Goal: Information Seeking & Learning: Learn about a topic

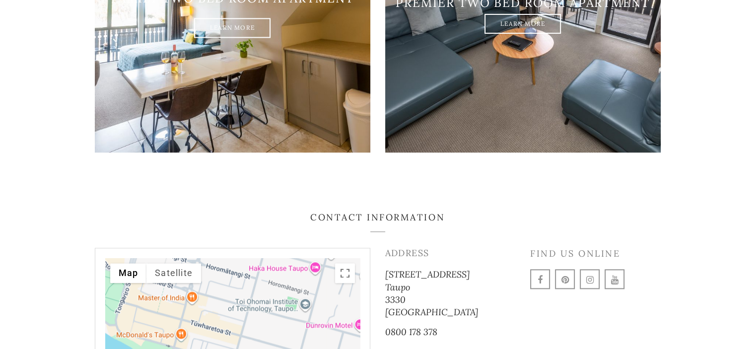
scroll to position [1141, 0]
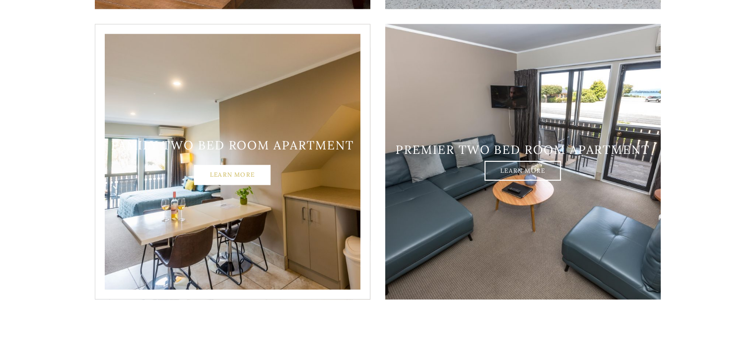
click at [216, 165] on link "Learn More" at bounding box center [232, 175] width 76 height 20
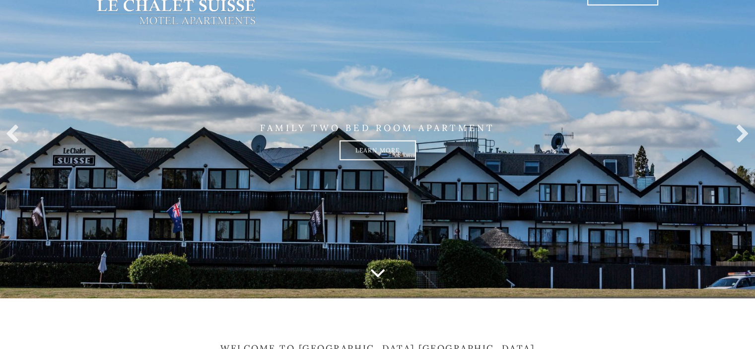
scroll to position [50, 0]
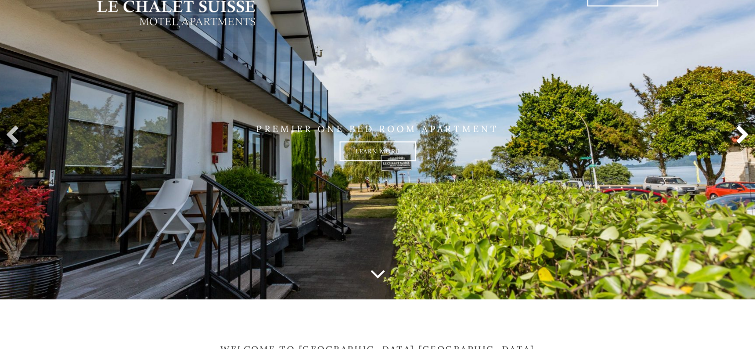
click at [735, 138] on link at bounding box center [740, 136] width 20 height 20
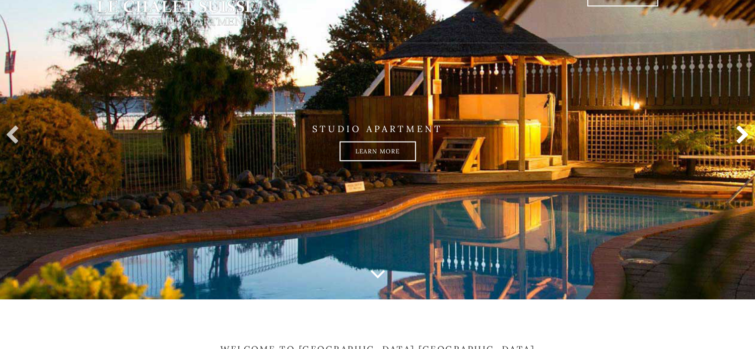
click at [735, 138] on link at bounding box center [740, 136] width 20 height 20
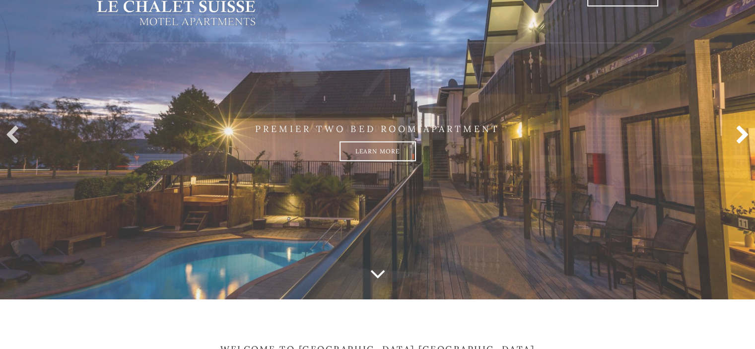
click at [735, 138] on link at bounding box center [740, 136] width 20 height 20
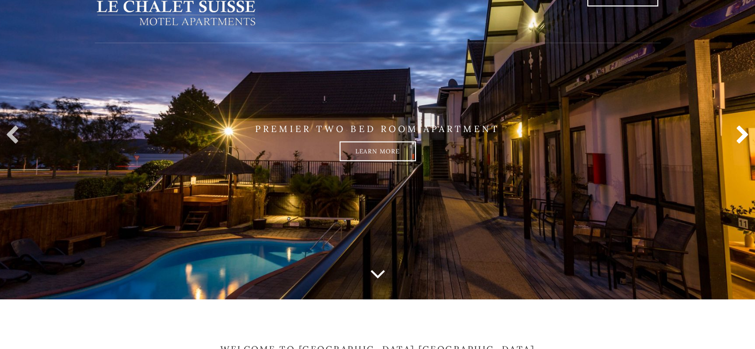
click at [735, 138] on link at bounding box center [740, 136] width 20 height 20
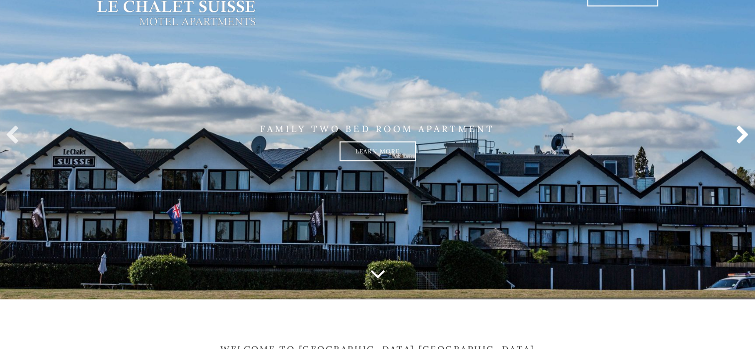
click at [735, 138] on link at bounding box center [740, 136] width 20 height 20
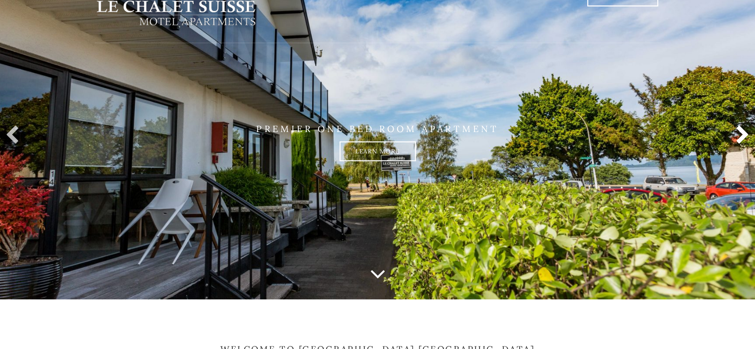
click at [735, 138] on link at bounding box center [740, 136] width 20 height 20
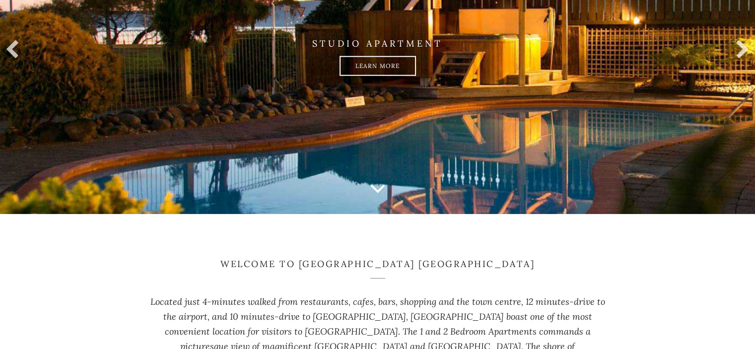
scroll to position [0, 0]
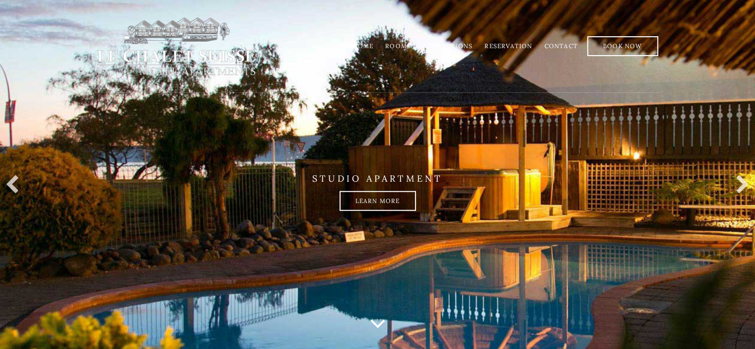
click at [368, 47] on link "Home" at bounding box center [362, 45] width 21 height 7
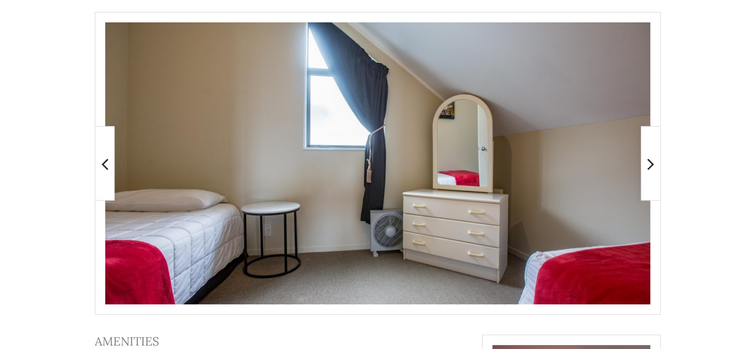
scroll to position [202, 0]
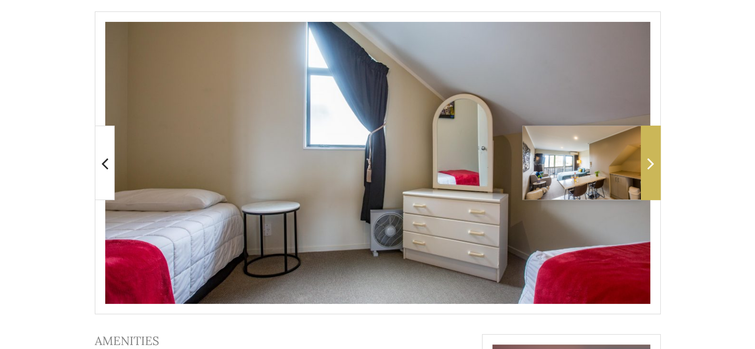
click at [655, 173] on span at bounding box center [651, 163] width 20 height 74
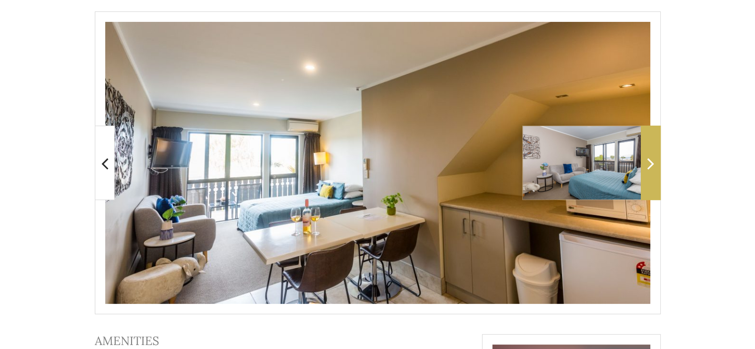
click at [655, 173] on span at bounding box center [651, 163] width 20 height 74
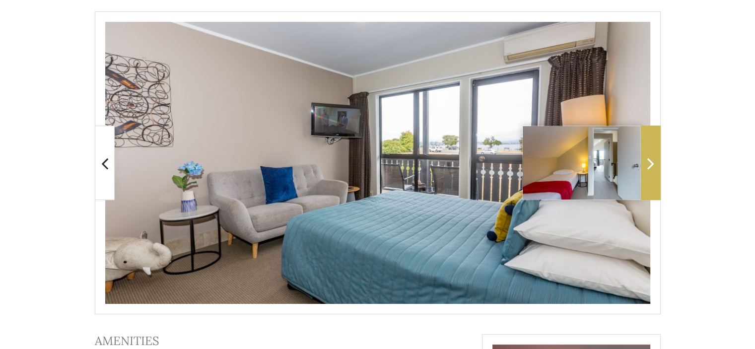
click at [655, 173] on span at bounding box center [651, 163] width 20 height 74
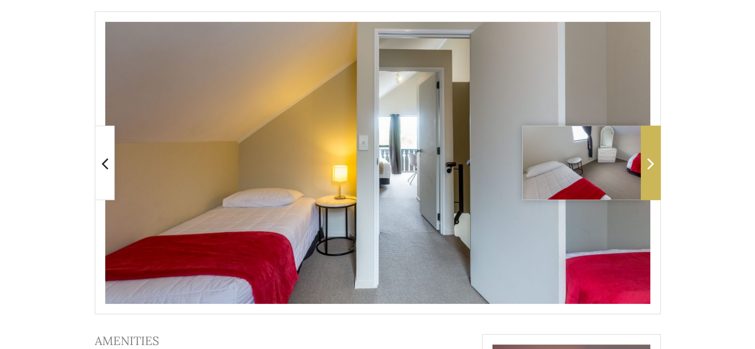
click at [655, 173] on span at bounding box center [651, 163] width 20 height 74
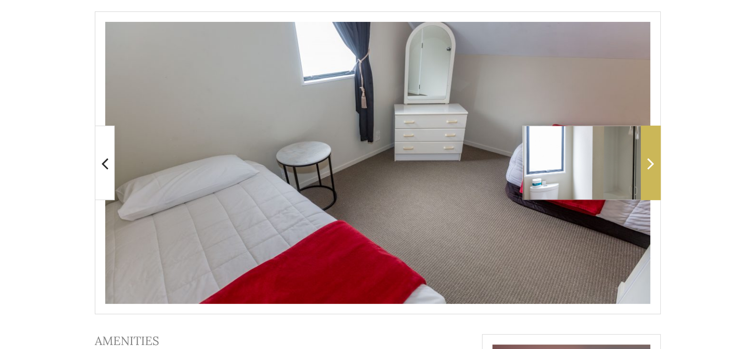
click at [655, 173] on span at bounding box center [651, 163] width 20 height 74
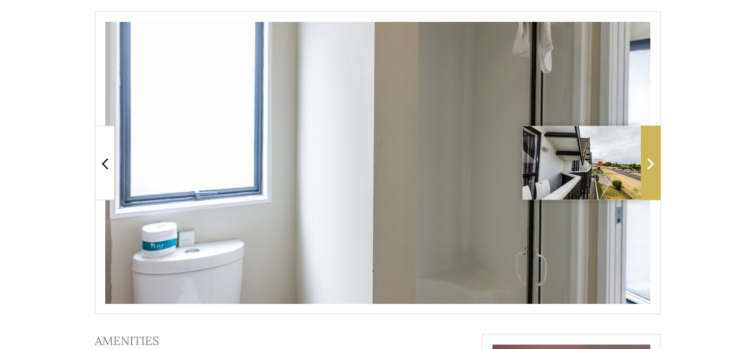
click at [655, 173] on span at bounding box center [651, 163] width 20 height 74
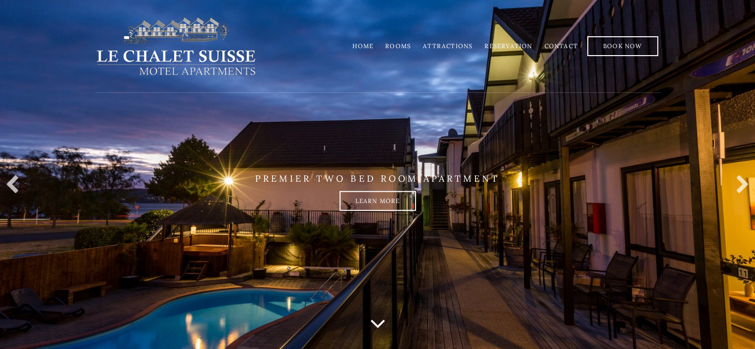
click at [374, 317] on icon at bounding box center [378, 323] width 16 height 25
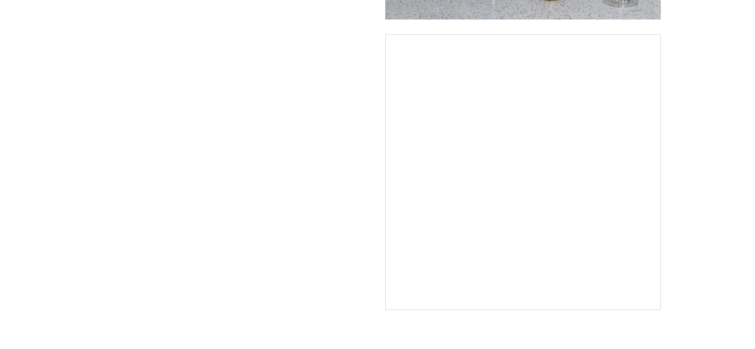
scroll to position [1128, 0]
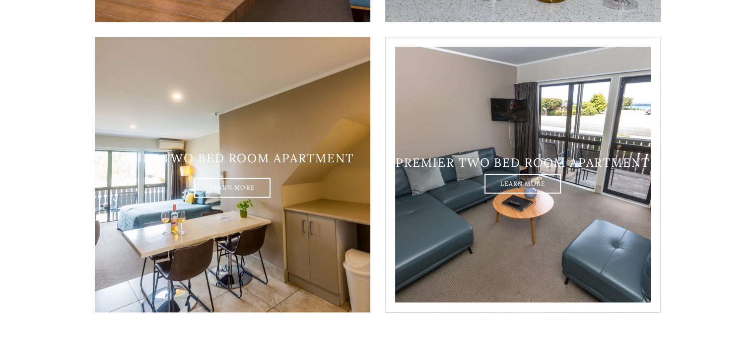
click at [508, 250] on img at bounding box center [523, 175] width 276 height 276
click at [530, 174] on link "Learn More" at bounding box center [523, 184] width 76 height 20
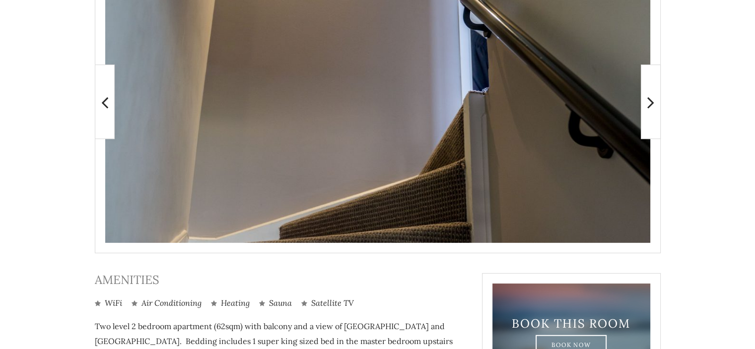
scroll to position [264, 0]
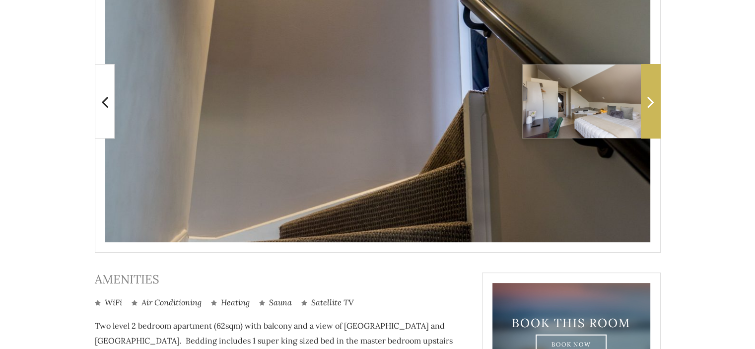
click at [654, 110] on icon at bounding box center [650, 102] width 7 height 20
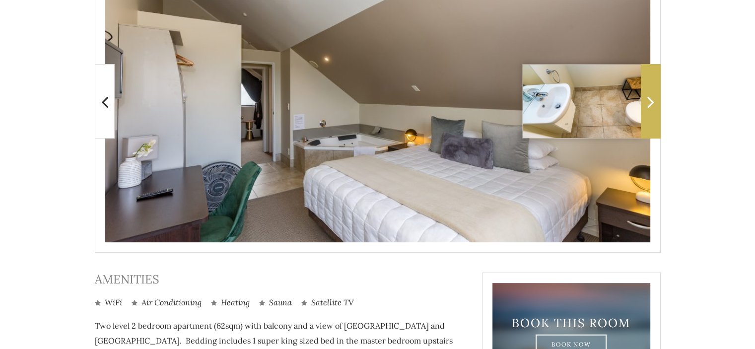
click at [654, 110] on icon at bounding box center [650, 102] width 7 height 20
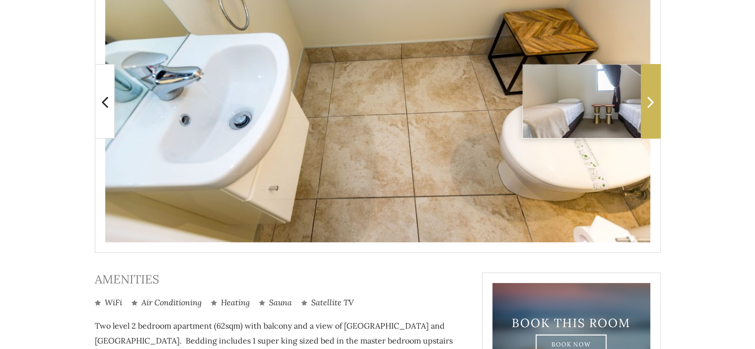
click at [654, 104] on span at bounding box center [651, 101] width 20 height 74
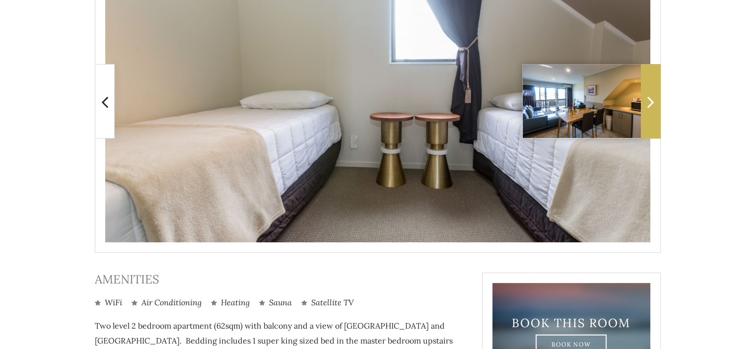
click at [654, 104] on span at bounding box center [651, 101] width 20 height 74
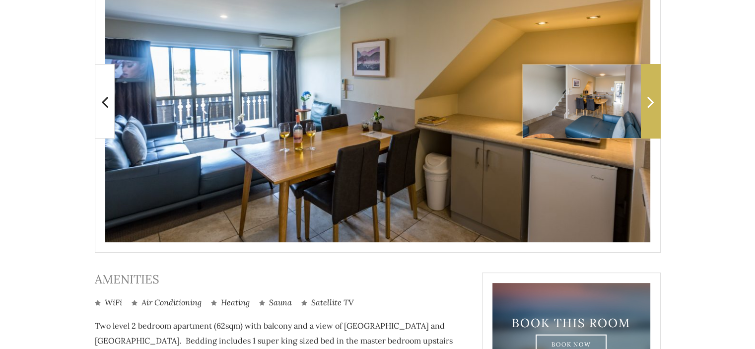
click at [654, 104] on span at bounding box center [651, 101] width 20 height 74
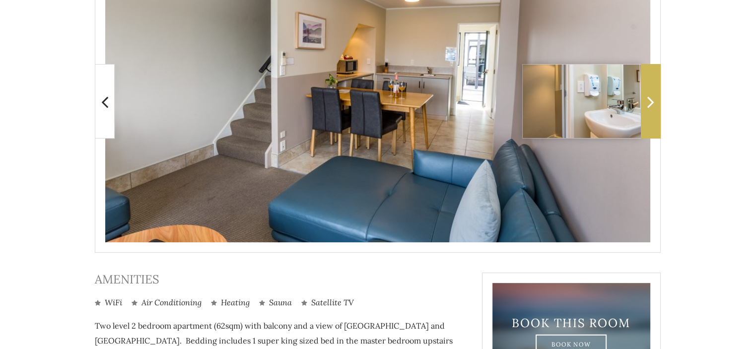
click at [654, 104] on span at bounding box center [651, 101] width 20 height 74
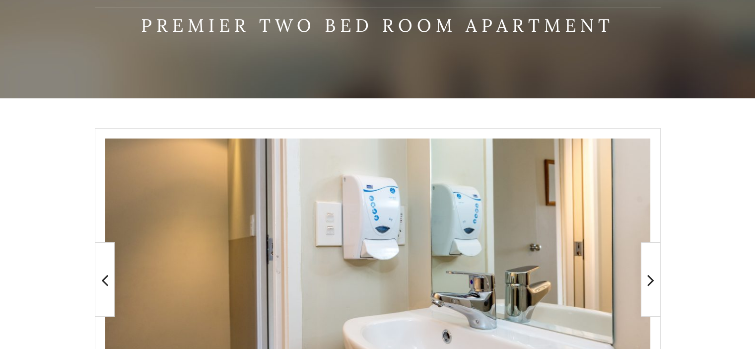
scroll to position [0, 0]
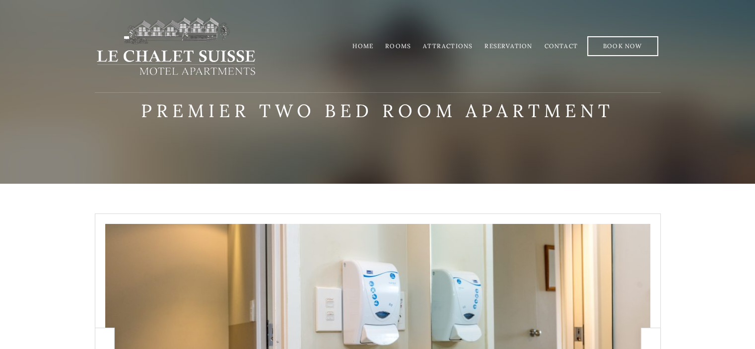
click at [400, 47] on link "Rooms" at bounding box center [398, 45] width 26 height 7
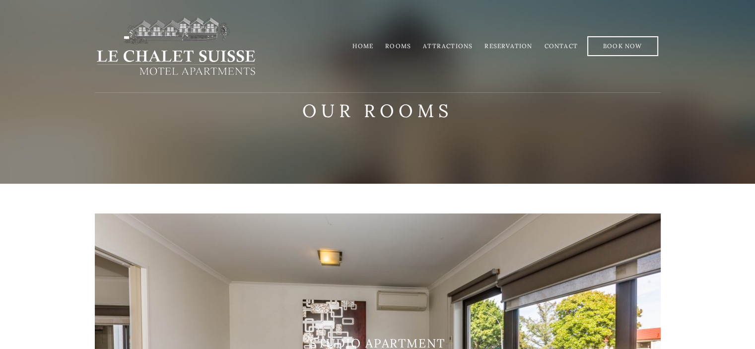
click at [451, 44] on link "Attractions" at bounding box center [448, 45] width 50 height 7
click at [203, 53] on img at bounding box center [176, 46] width 162 height 60
